Goal: Task Accomplishment & Management: Manage account settings

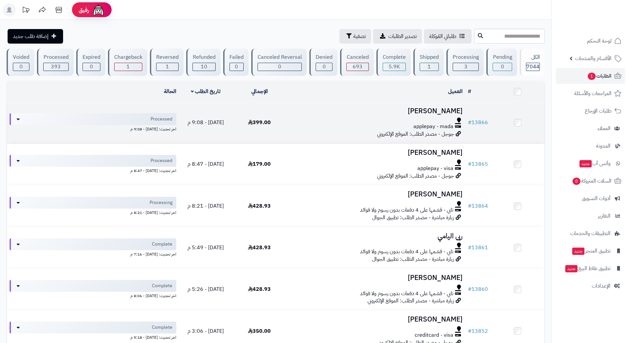
click at [322, 122] on div at bounding box center [376, 120] width 174 height 5
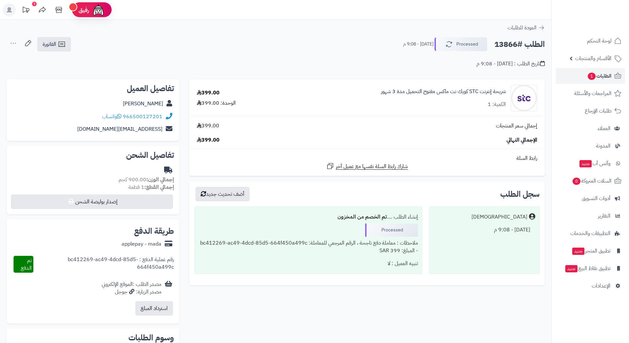
click at [518, 44] on h2 "الطلب #13866" at bounding box center [520, 45] width 51 height 14
click at [518, 42] on h2 "الطلب #13866" at bounding box center [520, 45] width 51 height 14
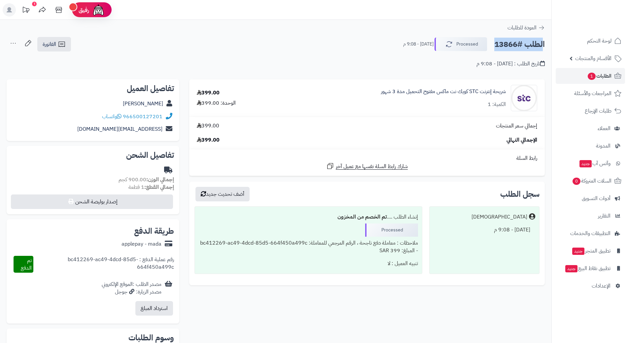
click at [518, 42] on h2 "الطلب #13866" at bounding box center [520, 45] width 51 height 14
click at [120, 116] on icon at bounding box center [119, 116] width 5 height 5
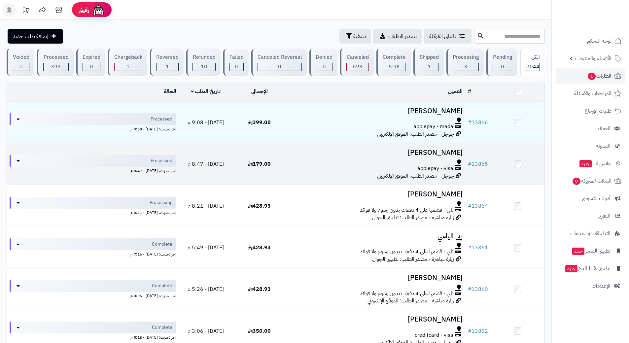
click at [298, 160] on div at bounding box center [376, 162] width 174 height 5
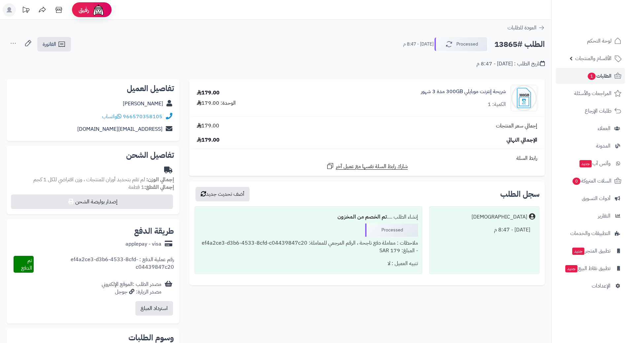
click at [523, 44] on h2 "الطلب #13865" at bounding box center [520, 45] width 51 height 14
copy div "الطلب #13865 Processed"
click at [120, 116] on icon at bounding box center [119, 116] width 5 height 5
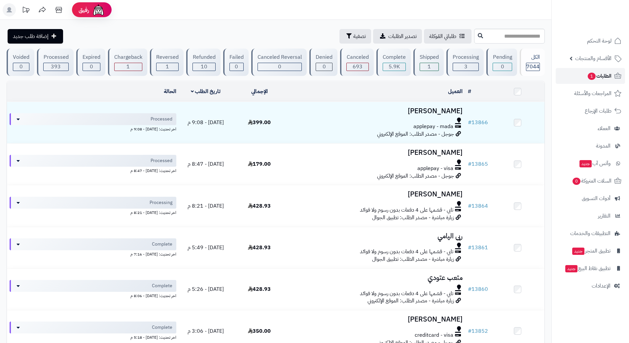
click at [587, 81] on link "الطلبات 1" at bounding box center [590, 76] width 69 height 16
click at [588, 75] on span "1" at bounding box center [592, 76] width 9 height 8
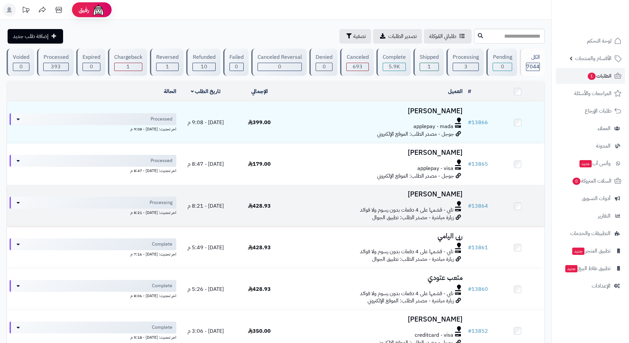
click at [300, 214] on td "محمد اليامي تابي - قسّمها على 4 دفعات بدون رسوم ولا فوائد زيارة مباشرة - مصدر ا…" at bounding box center [375, 205] width 179 height 41
click at [298, 207] on div "تابي - قسّمها على 4 دفعات بدون رسوم ولا فوائد" at bounding box center [376, 211] width 174 height 8
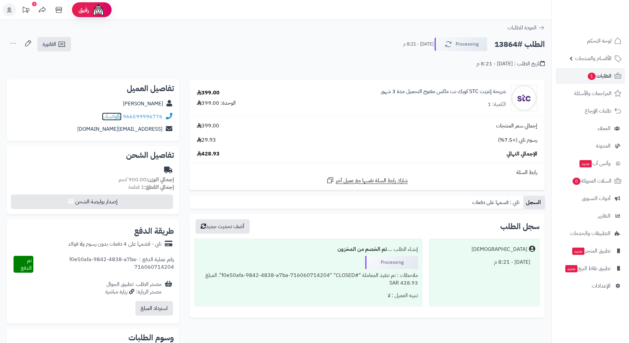
click at [118, 116] on span "واتساب" at bounding box center [111, 117] width 19 height 8
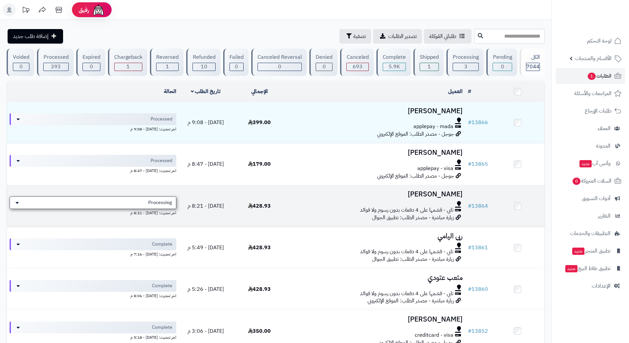
click at [150, 198] on div "Processing" at bounding box center [93, 203] width 167 height 13
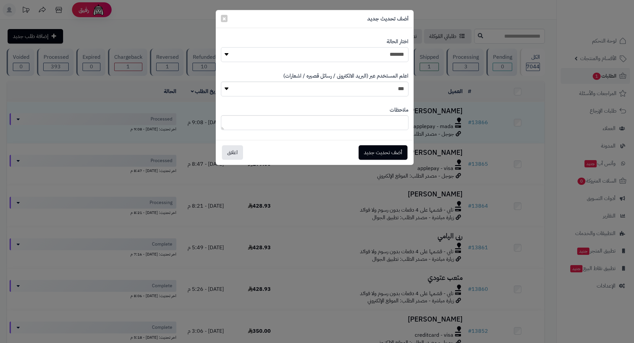
click at [325, 53] on select "**********" at bounding box center [315, 54] width 188 height 15
select select "*"
click at [221, 47] on select "**********" at bounding box center [315, 54] width 188 height 15
click at [384, 150] on button "أضف تحديث جديد" at bounding box center [383, 152] width 49 height 15
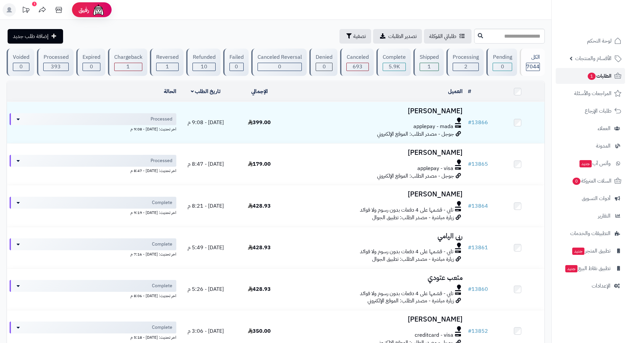
click at [596, 74] on span "الطلبات 1" at bounding box center [599, 75] width 24 height 9
click at [583, 75] on link "الطلبات 1" at bounding box center [590, 76] width 69 height 16
click at [578, 77] on link "الطلبات 1" at bounding box center [590, 76] width 69 height 16
click at [580, 80] on link "الطلبات 1" at bounding box center [590, 76] width 69 height 16
click at [577, 73] on link "الطلبات 1" at bounding box center [590, 76] width 69 height 16
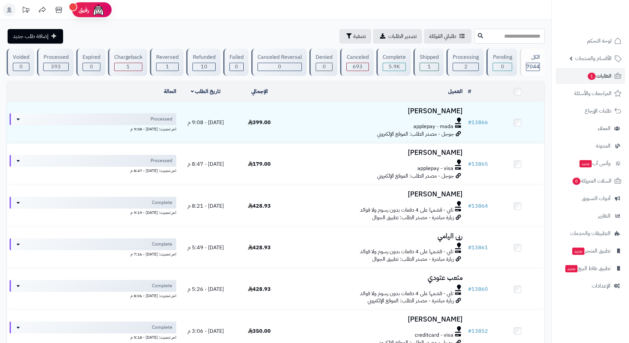
click at [474, 33] on input "text" at bounding box center [509, 36] width 71 height 15
type input "*****"
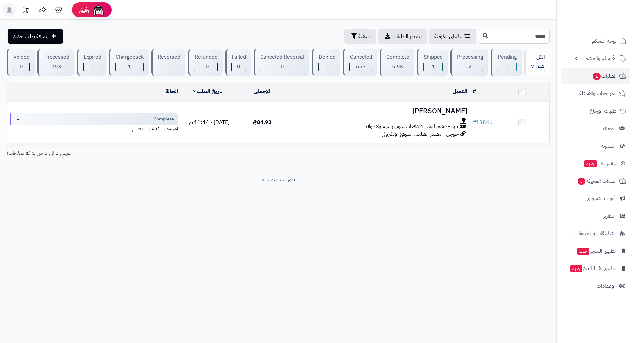
click at [532, 36] on input "*****" at bounding box center [514, 36] width 71 height 15
type input "*****"
click at [580, 74] on link "الطلبات 1" at bounding box center [595, 76] width 69 height 16
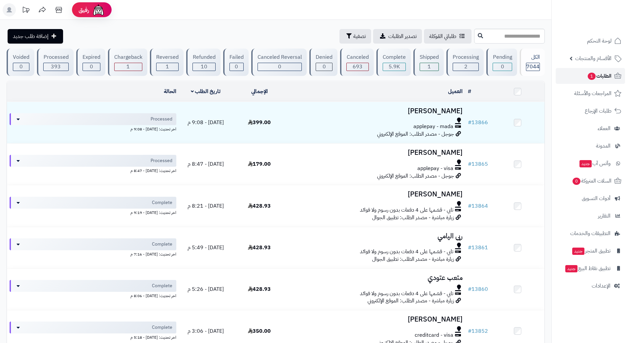
click at [573, 76] on link "الطلبات 1" at bounding box center [590, 76] width 69 height 16
click at [578, 75] on link "الطلبات 1" at bounding box center [590, 76] width 69 height 16
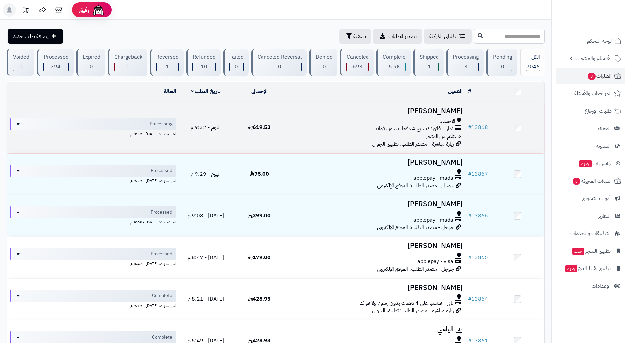
click at [321, 126] on div "تمارا - فاتورتك حتى 4 دفعات بدون فوائد" at bounding box center [376, 129] width 174 height 8
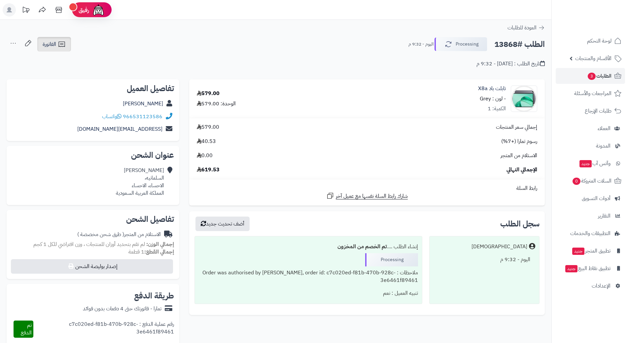
click at [53, 43] on span "الفاتورة" at bounding box center [50, 44] width 14 height 8
click at [85, 73] on link "إرسال الفاتورة إلى بريد العميل" at bounding box center [72, 76] width 72 height 15
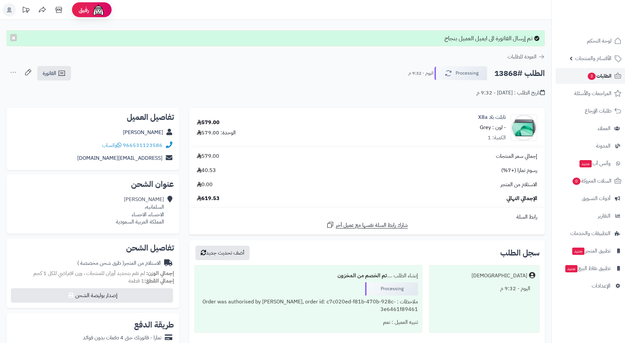
click at [572, 74] on link "الطلبات 3" at bounding box center [590, 76] width 69 height 16
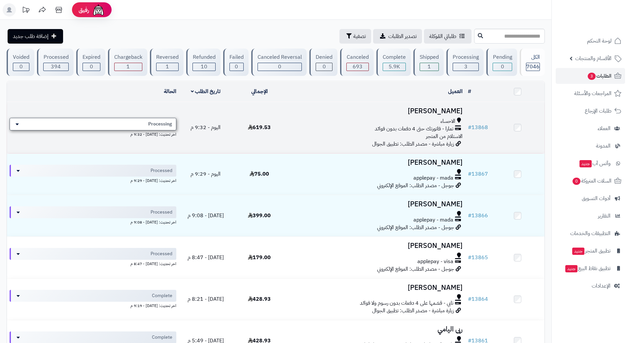
click at [153, 123] on span "Processing" at bounding box center [160, 124] width 24 height 7
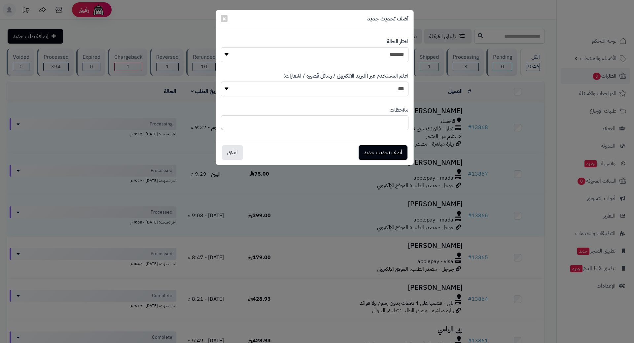
click at [328, 54] on select "**********" at bounding box center [315, 54] width 188 height 15
select select "*"
click at [221, 47] on select "**********" at bounding box center [315, 54] width 188 height 15
click at [384, 154] on button "أضف تحديث جديد" at bounding box center [383, 152] width 49 height 15
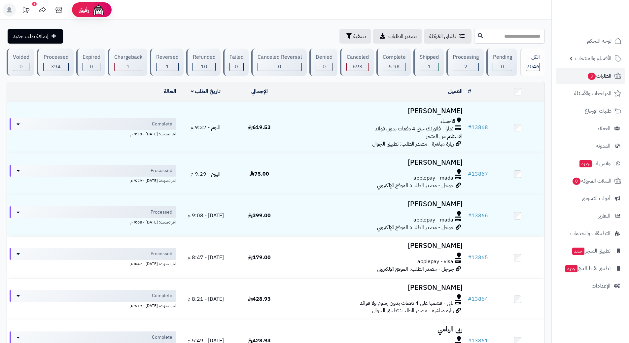
click at [573, 73] on link "الطلبات 3" at bounding box center [590, 76] width 69 height 16
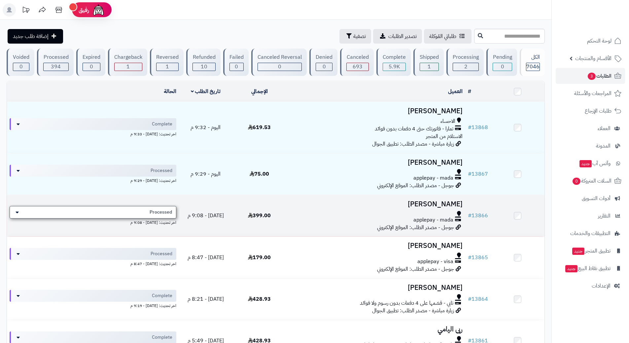
click at [168, 212] on span "Processed" at bounding box center [161, 212] width 22 height 7
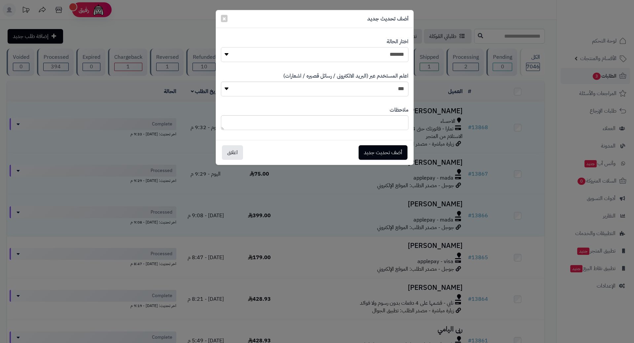
drag, startPoint x: 362, startPoint y: 50, endPoint x: 362, endPoint y: 54, distance: 4.0
click at [362, 50] on select "**********" at bounding box center [315, 54] width 188 height 15
select select "*"
click at [221, 47] on select "**********" at bounding box center [315, 54] width 188 height 15
drag, startPoint x: 372, startPoint y: 156, endPoint x: 367, endPoint y: 150, distance: 7.5
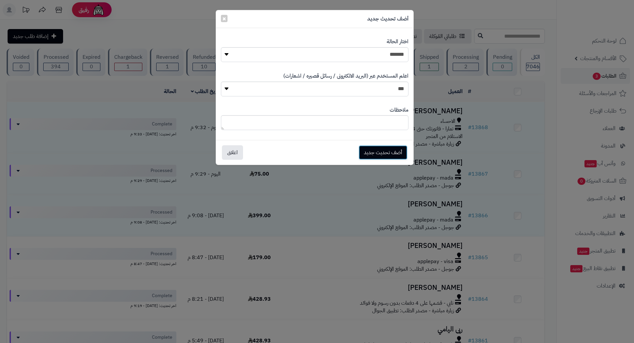
click at [372, 156] on button "أضف تحديث جديد" at bounding box center [383, 152] width 49 height 15
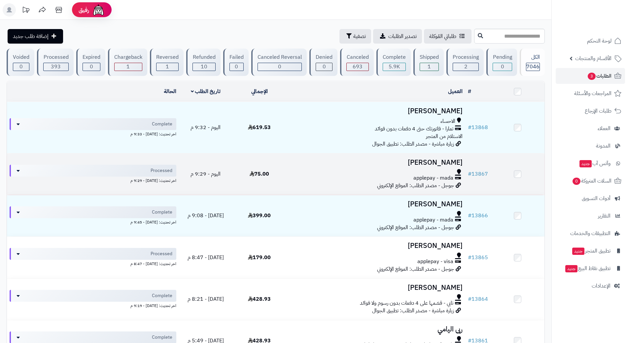
click at [321, 176] on div "applepay - mada" at bounding box center [376, 178] width 174 height 8
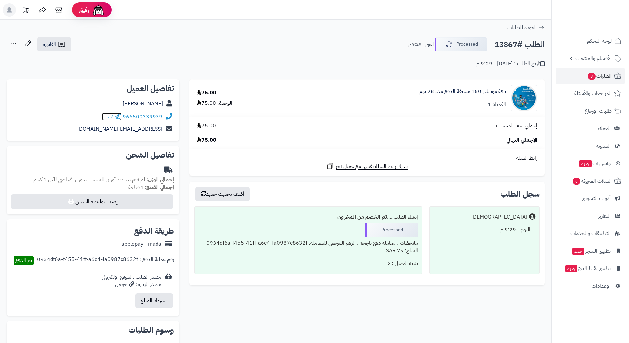
click at [122, 116] on icon at bounding box center [119, 116] width 5 height 5
click at [510, 44] on h2 "الطلب #13867" at bounding box center [520, 45] width 51 height 14
click at [510, 45] on h2 "الطلب #13867" at bounding box center [520, 45] width 51 height 14
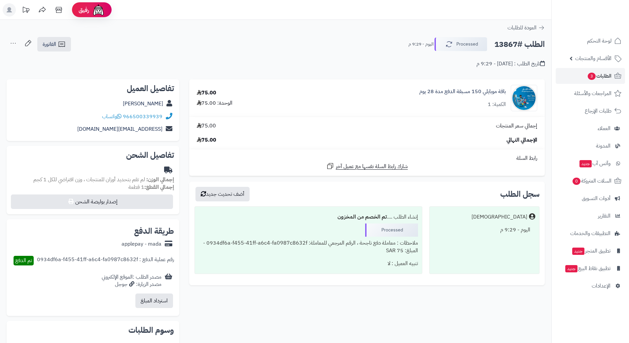
drag, startPoint x: 510, startPoint y: 45, endPoint x: 518, endPoint y: 39, distance: 10.0
click at [518, 39] on h2 "الطلب #13867" at bounding box center [520, 45] width 51 height 14
copy div "الطلب #13867 Processed"
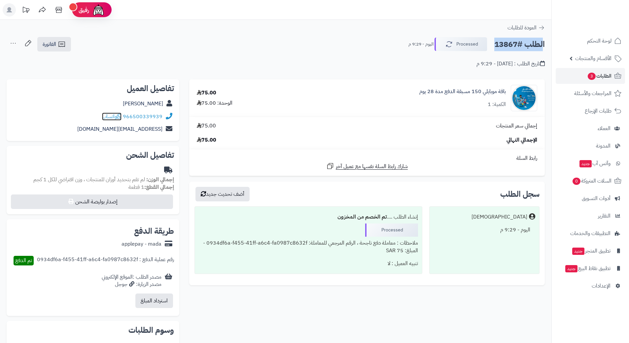
click at [122, 114] on icon at bounding box center [119, 116] width 5 height 5
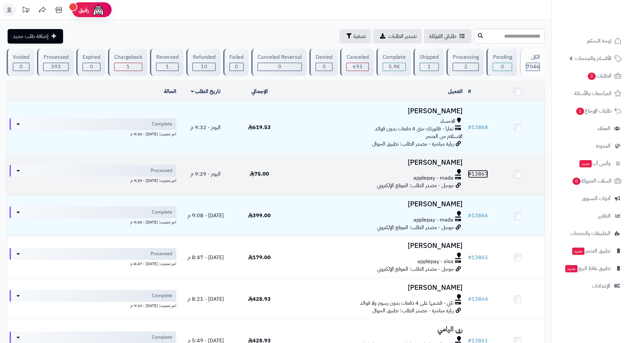
click at [487, 171] on link "# 13867" at bounding box center [478, 174] width 20 height 8
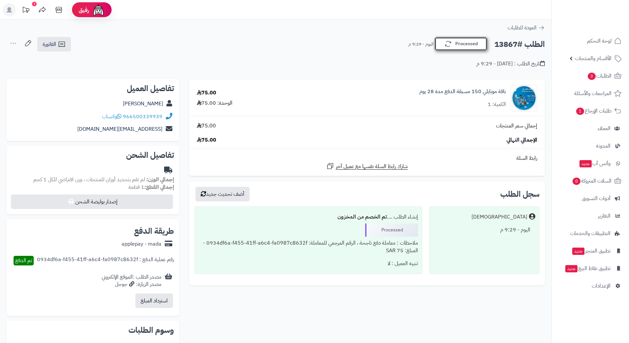
click at [475, 46] on button "Processed" at bounding box center [461, 44] width 53 height 14
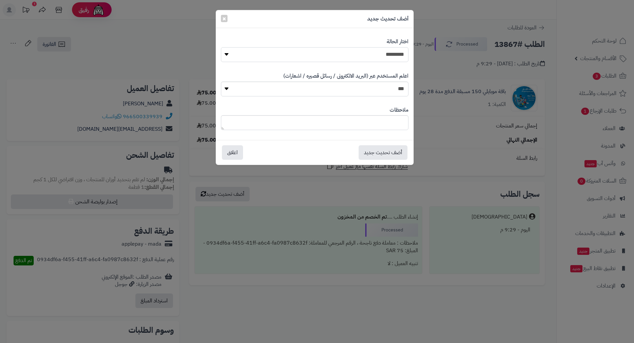
click at [403, 55] on select "**********" at bounding box center [315, 54] width 188 height 15
select select "*"
click at [221, 47] on select "**********" at bounding box center [315, 54] width 188 height 15
click at [393, 146] on button "أضف تحديث جديد" at bounding box center [383, 152] width 49 height 15
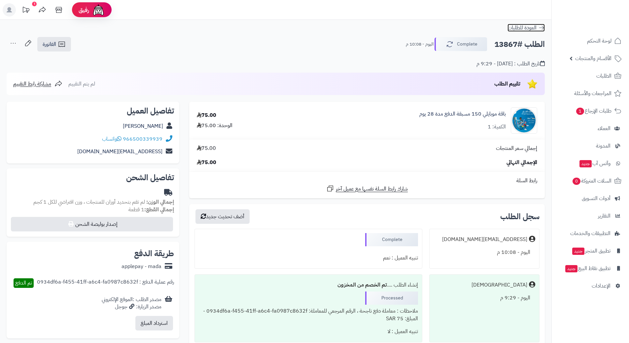
click at [543, 27] on icon at bounding box center [542, 27] width 7 height 7
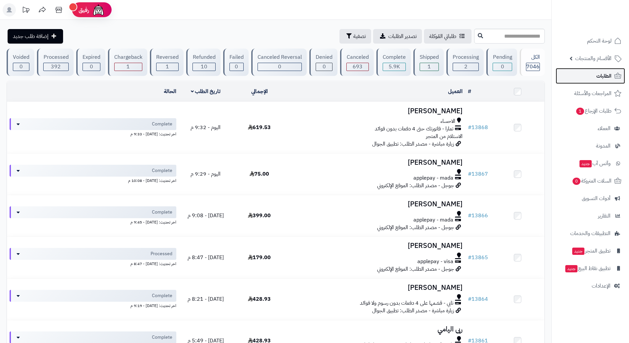
click at [587, 79] on link "الطلبات" at bounding box center [590, 76] width 69 height 16
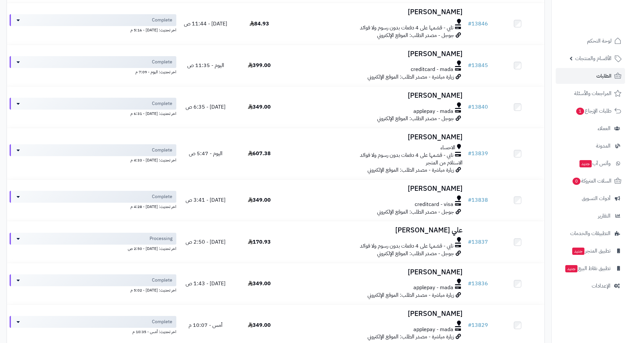
scroll to position [529, 0]
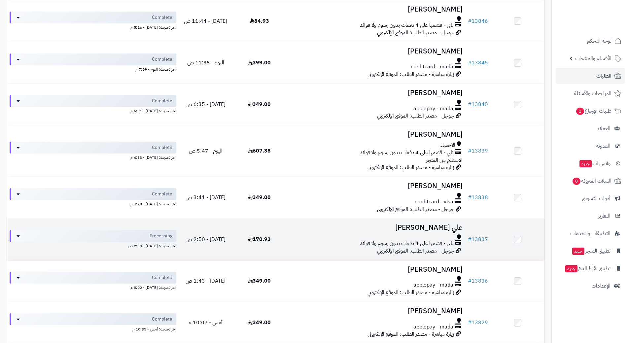
click at [318, 240] on div "تابي - قسّمها على 4 دفعات بدون رسوم ولا فوائد" at bounding box center [376, 244] width 174 height 8
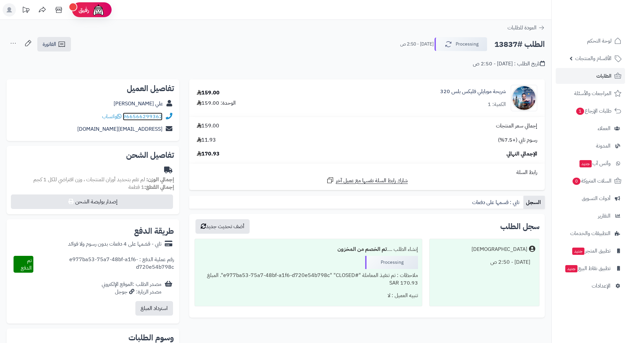
click at [157, 119] on link "966566299362" at bounding box center [143, 117] width 40 height 8
click at [578, 73] on link "الطلبات" at bounding box center [590, 76] width 69 height 16
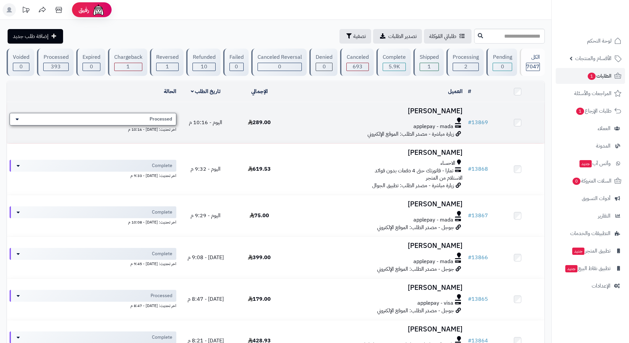
click at [163, 116] on span "Processed" at bounding box center [161, 119] width 22 height 7
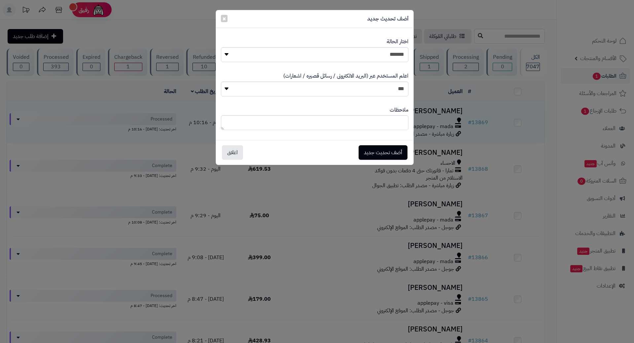
drag, startPoint x: 367, startPoint y: 249, endPoint x: 357, endPoint y: 246, distance: 10.2
click at [367, 249] on div "**********" at bounding box center [317, 171] width 634 height 343
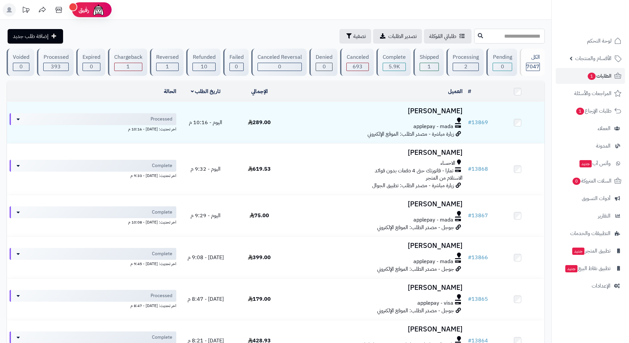
click at [483, 35] on input "text" at bounding box center [509, 36] width 71 height 15
type input "*****"
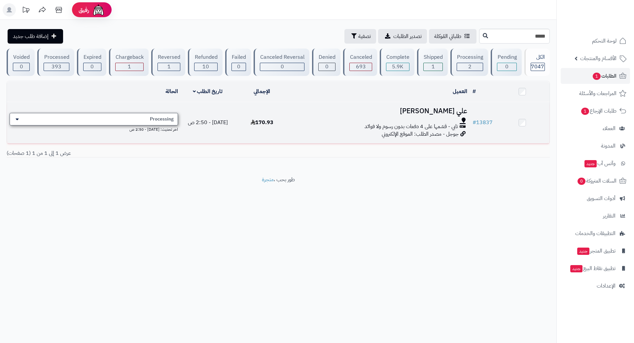
click at [135, 121] on div "Processing" at bounding box center [94, 119] width 169 height 13
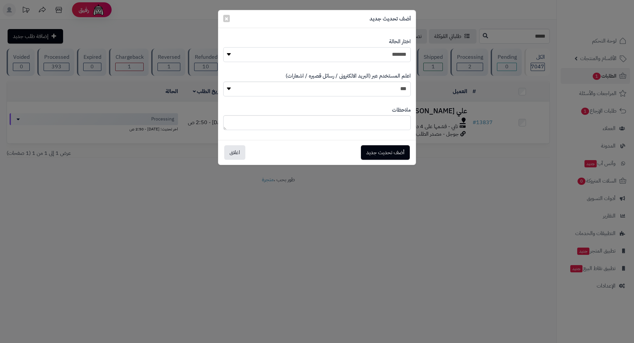
click at [285, 51] on select "**********" at bounding box center [317, 54] width 188 height 15
select select "*"
click at [223, 47] on select "**********" at bounding box center [317, 54] width 188 height 15
click at [383, 150] on button "أضف تحديث جديد" at bounding box center [385, 152] width 49 height 15
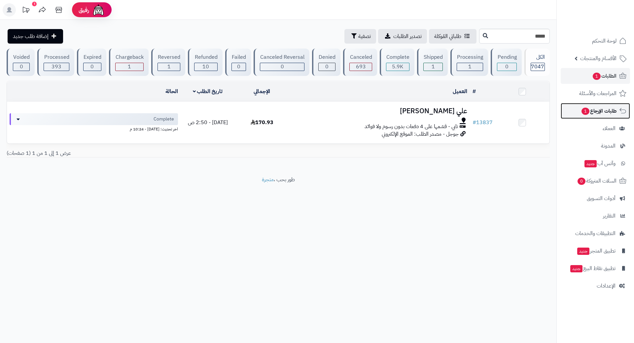
click at [610, 114] on span "طلبات الإرجاع 1" at bounding box center [599, 110] width 36 height 9
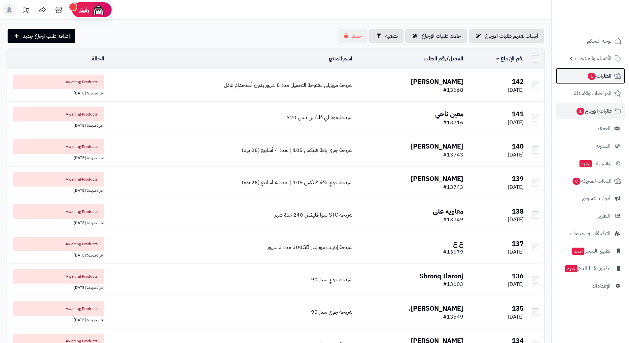
click at [592, 77] on span "1" at bounding box center [592, 76] width 8 height 7
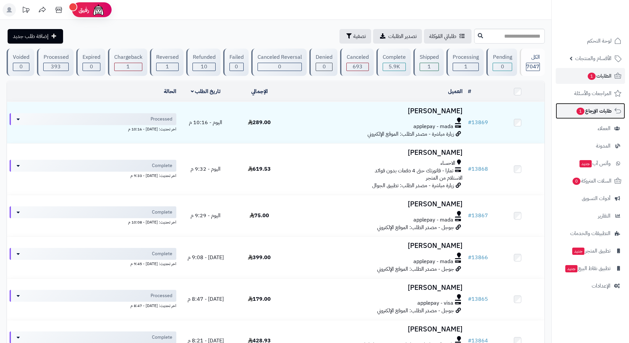
click at [598, 109] on span "طلبات الإرجاع 1" at bounding box center [594, 110] width 36 height 9
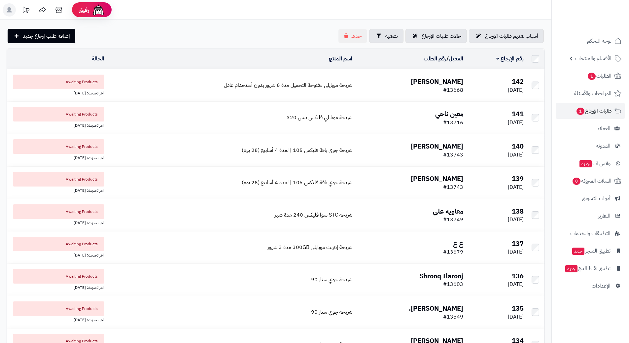
click at [370, 77] on td "حاتم المطيري #13668" at bounding box center [410, 85] width 111 height 32
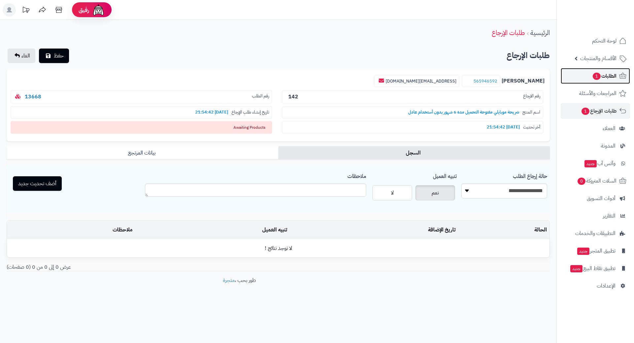
click at [592, 75] on span "الطلبات 1" at bounding box center [604, 75] width 24 height 9
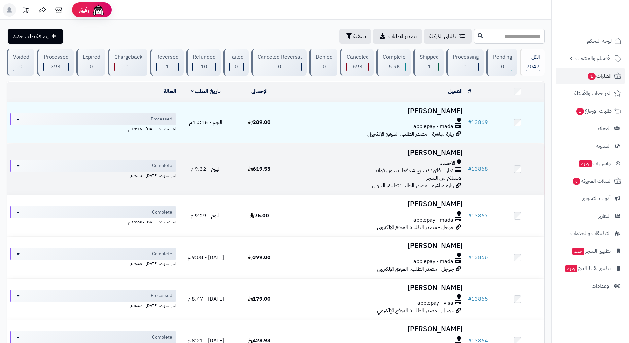
click at [299, 164] on div "الاحساء" at bounding box center [376, 164] width 174 height 8
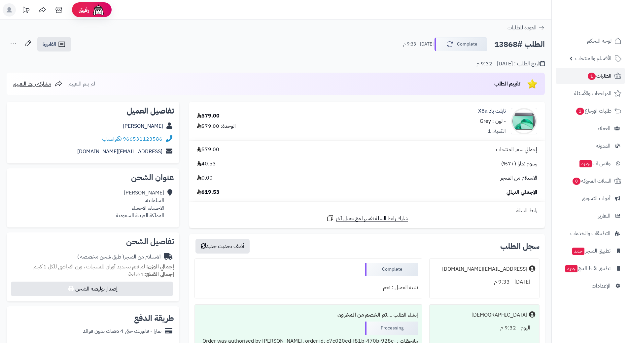
click at [580, 76] on link "الطلبات 1" at bounding box center [590, 76] width 69 height 16
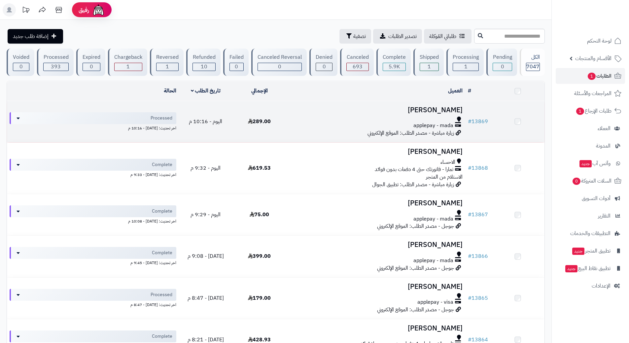
click at [347, 124] on div "applepay - mada" at bounding box center [376, 126] width 174 height 8
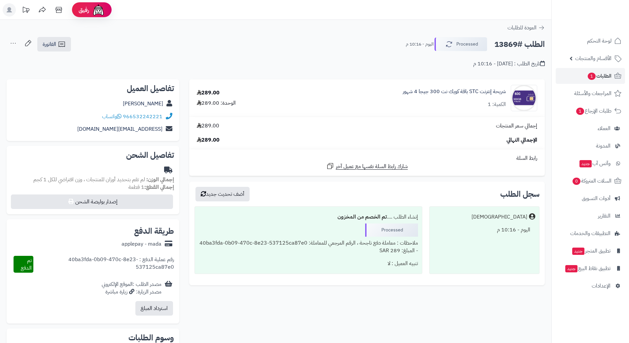
click at [514, 45] on h2 "الطلب #13869" at bounding box center [520, 45] width 51 height 14
copy div "الطلب #13869 Processed"
click at [116, 116] on span "واتساب" at bounding box center [111, 117] width 19 height 8
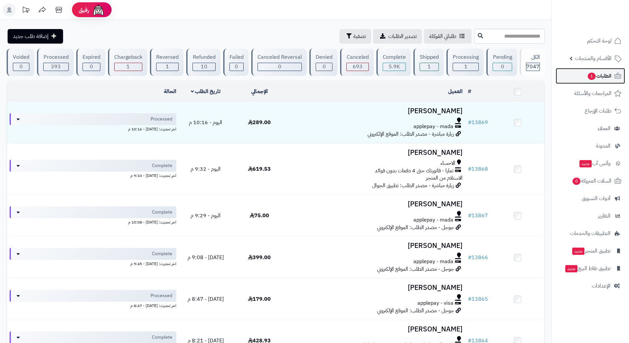
click at [575, 73] on link "الطلبات 1" at bounding box center [590, 76] width 69 height 16
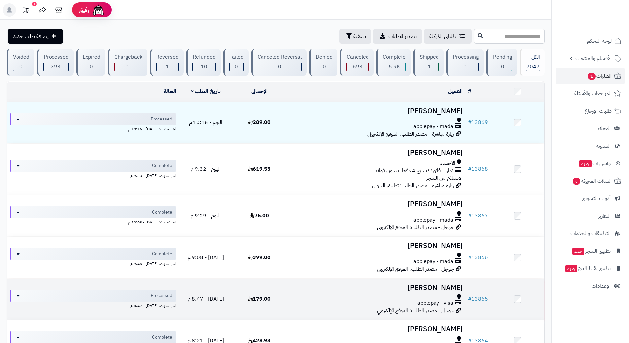
click at [292, 294] on div at bounding box center [376, 296] width 174 height 5
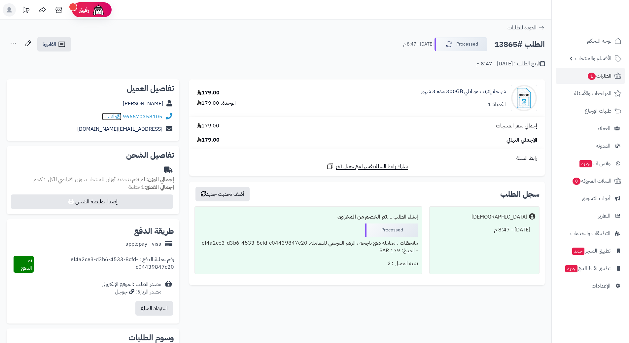
click at [122, 117] on icon at bounding box center [119, 116] width 5 height 5
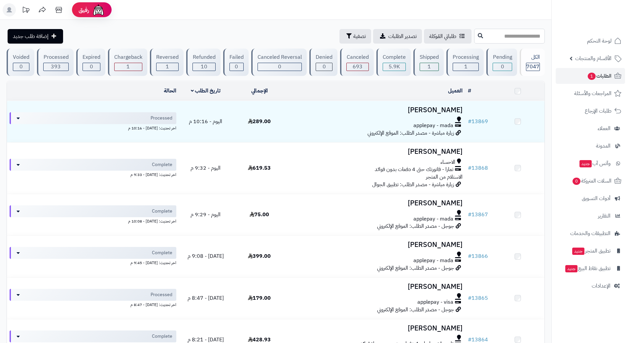
click at [475, 39] on input "text" at bounding box center [509, 36] width 71 height 15
type input "*****"
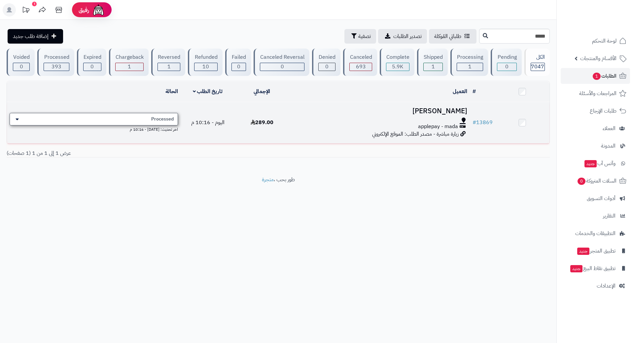
click at [146, 115] on div "Processed" at bounding box center [94, 119] width 169 height 13
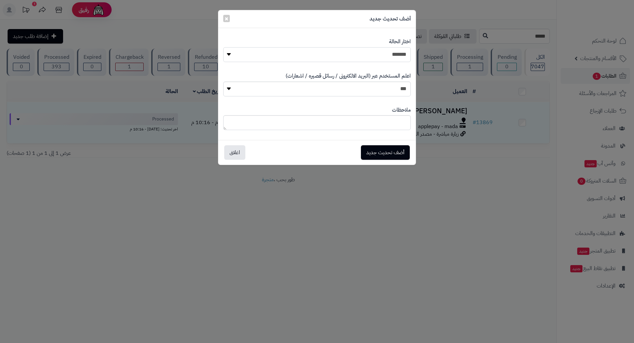
click at [301, 51] on select "**********" at bounding box center [317, 54] width 188 height 15
select select "*"
click at [223, 47] on select "**********" at bounding box center [317, 54] width 188 height 15
click at [386, 149] on button "أضف تحديث جديد" at bounding box center [385, 152] width 49 height 15
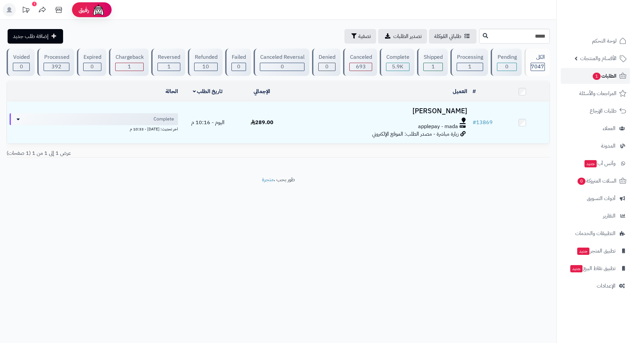
click at [581, 77] on link "الطلبات 1" at bounding box center [595, 76] width 69 height 16
